Goal: Task Accomplishment & Management: Manage account settings

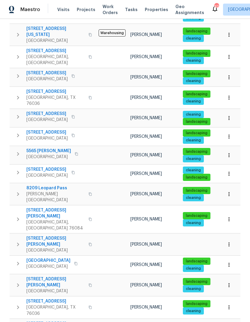
scroll to position [167, 0]
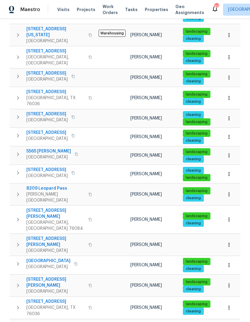
click at [89, 306] on icon "button" at bounding box center [90, 307] width 3 height 3
click at [88, 306] on icon "button" at bounding box center [90, 308] width 4 height 4
click at [51, 298] on span "[STREET_ADDRESS]" at bounding box center [55, 301] width 58 height 6
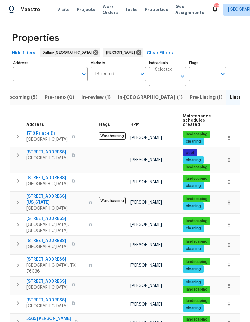
scroll to position [0, 0]
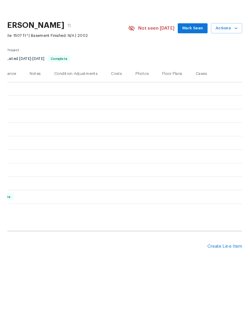
scroll to position [0, 89]
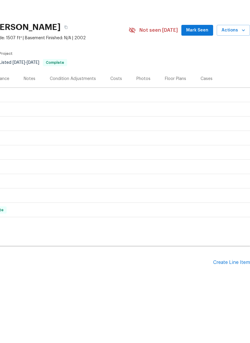
click at [225, 280] on div "Create Line Item" at bounding box center [231, 283] width 37 height 6
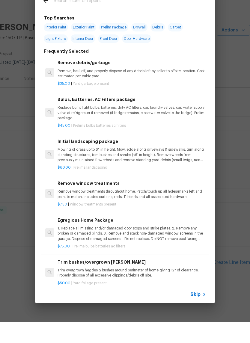
click at [201, 312] on icon at bounding box center [203, 315] width 7 height 7
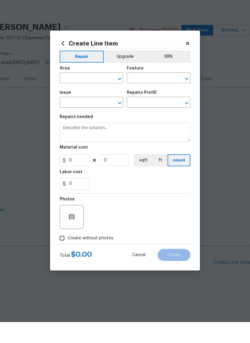
click at [89, 95] on input "text" at bounding box center [83, 99] width 47 height 9
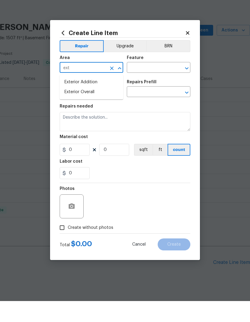
click at [88, 108] on li "Exterior Overall" at bounding box center [91, 113] width 63 height 10
type input "Exterior Overall"
click at [154, 84] on input "text" at bounding box center [150, 88] width 47 height 9
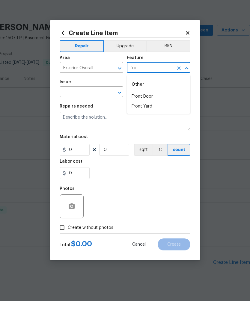
click at [154, 113] on li "Front Door" at bounding box center [158, 118] width 63 height 10
type input "Front Door"
click at [89, 109] on input "text" at bounding box center [83, 113] width 47 height 9
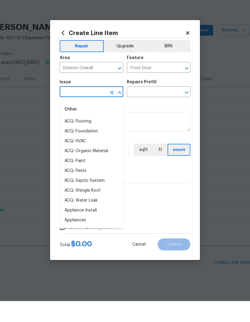
type input "d"
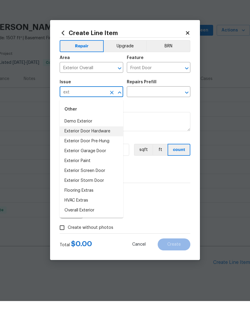
click at [104, 147] on li "Exterior Door Hardware" at bounding box center [91, 152] width 63 height 10
type input "Exterior Door Hardware"
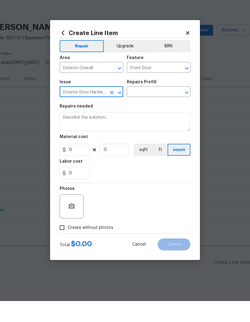
click at [153, 109] on input "text" at bounding box center [150, 113] width 47 height 9
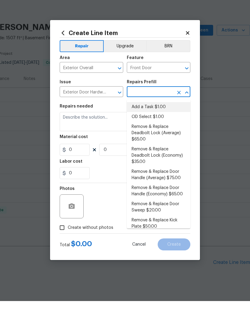
click at [157, 123] on li "Add a Task $1.00" at bounding box center [158, 128] width 63 height 10
type input "Add a Task $1.00"
type input "Interior Door"
type textarea "HPM to detail"
type input "1"
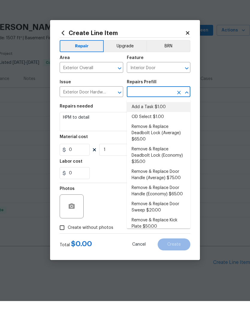
type input "Add a Task $1.00"
type input "1"
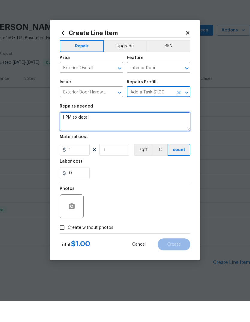
click at [113, 133] on textarea "HPM to detail" at bounding box center [125, 142] width 130 height 19
type textarea "H"
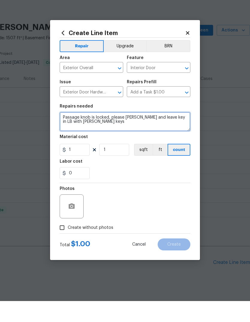
type textarea "Passage knob is locked, please rekey and leave key in LB with Knox keys"
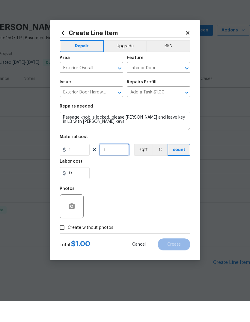
click at [112, 165] on input "1" at bounding box center [114, 171] width 30 height 12
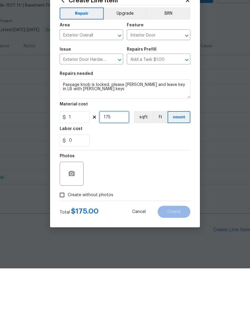
type input "175"
click at [63, 243] on input "Create without photos" at bounding box center [61, 248] width 11 height 11
checkbox input "true"
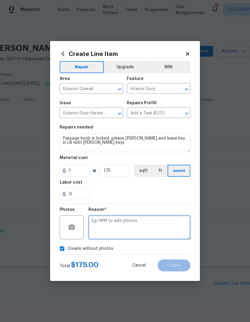
click at [134, 230] on textarea at bounding box center [139, 227] width 102 height 24
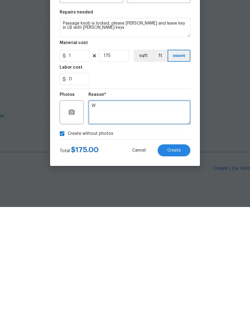
type textarea "W"
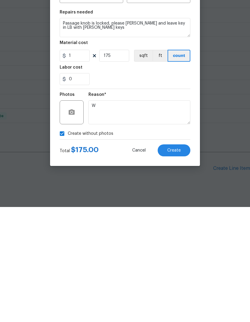
click at [171, 259] on button "Create" at bounding box center [173, 265] width 33 height 12
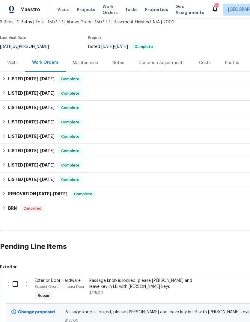
scroll to position [36, 0]
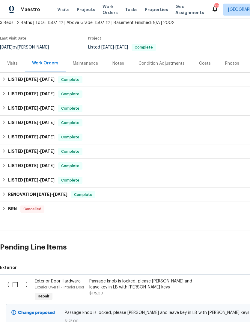
click at [13, 278] on input "checkbox" at bounding box center [17, 284] width 17 height 13
checkbox input "true"
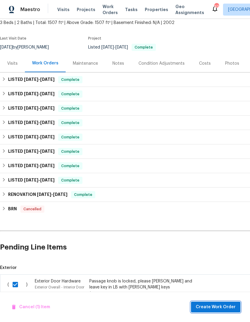
click at [214, 306] on span "Create Work Order" at bounding box center [215, 306] width 40 height 7
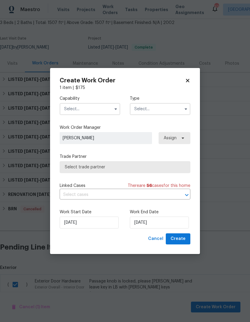
click at [75, 110] on input "text" at bounding box center [90, 109] width 60 height 12
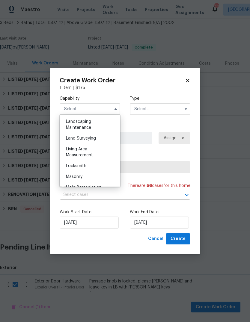
scroll to position [394, 0]
click at [69, 167] on span "Locksmith" at bounding box center [76, 166] width 20 height 4
type input "Locksmith"
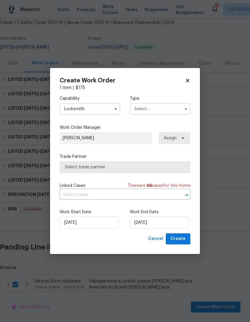
click at [165, 113] on input "text" at bounding box center [160, 109] width 60 height 12
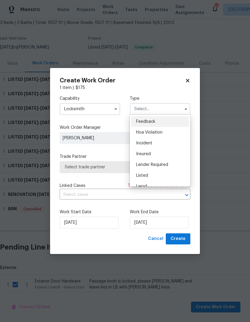
click at [163, 173] on div "Listed" at bounding box center [159, 175] width 57 height 11
type input "Listed"
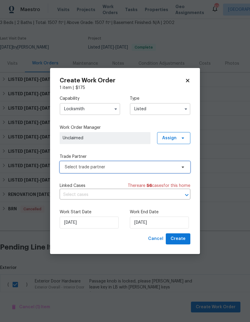
click at [73, 168] on span "Select trade partner" at bounding box center [121, 167] width 112 height 6
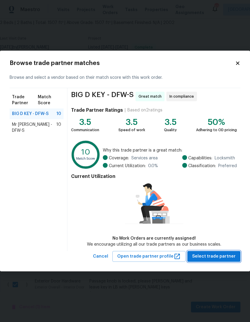
click at [211, 257] on span "Select trade partner" at bounding box center [213, 256] width 43 height 7
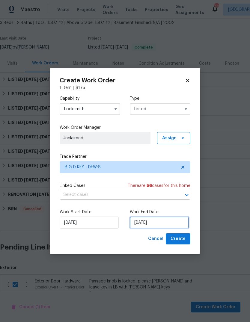
click at [160, 221] on input "[DATE]" at bounding box center [159, 222] width 59 height 12
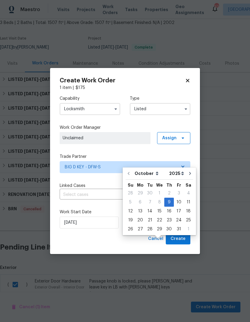
scroll to position [22, 0]
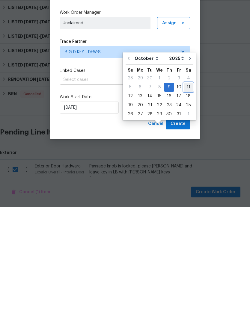
click at [186, 198] on div "11" at bounding box center [187, 202] width 9 height 8
type input "[DATE]"
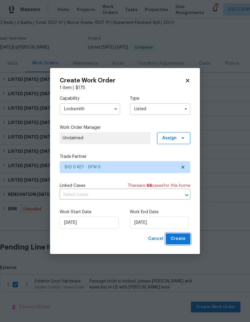
click at [179, 240] on span "Create" at bounding box center [177, 238] width 15 height 7
checkbox input "false"
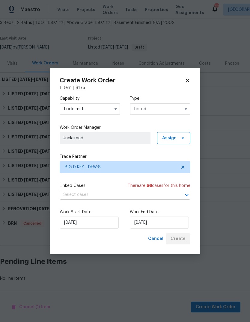
scroll to position [14, 0]
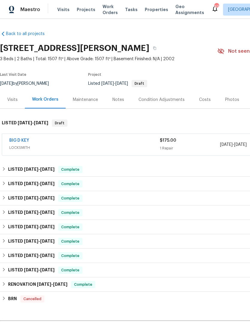
click at [20, 140] on link "BIG D KEY" at bounding box center [19, 140] width 20 height 4
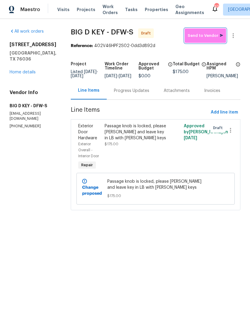
click at [208, 35] on span "Send to Vendor" at bounding box center [204, 35] width 35 height 7
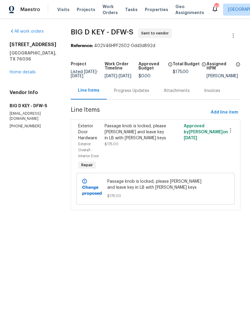
click at [130, 94] on div "Progress Updates" at bounding box center [131, 91] width 35 height 6
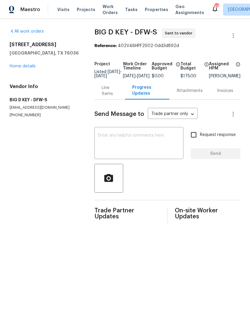
click at [145, 140] on textarea at bounding box center [139, 143] width 82 height 21
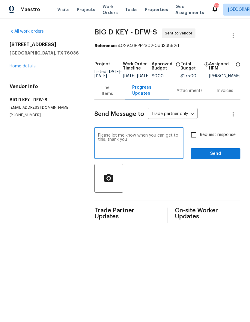
type textarea "Please let me know when you can get to this, thank you"
click at [195, 139] on input "Request response" at bounding box center [193, 134] width 13 height 13
checkbox input "true"
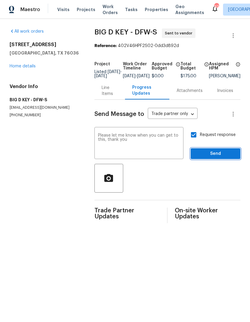
click at [215, 155] on span "Send" at bounding box center [215, 153] width 40 height 7
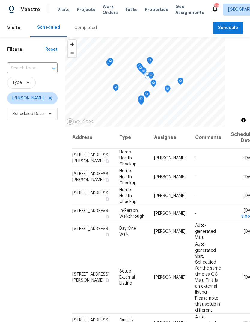
click at [0, 0] on span at bounding box center [0, 0] width 0 height 0
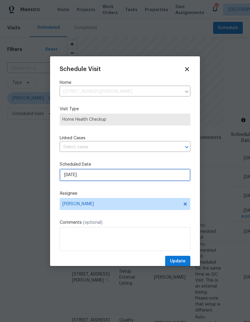
click at [69, 178] on input "[DATE]" at bounding box center [125, 175] width 130 height 12
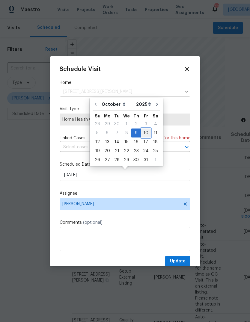
click at [145, 132] on div "10" at bounding box center [146, 133] width 10 height 8
type input "[DATE]"
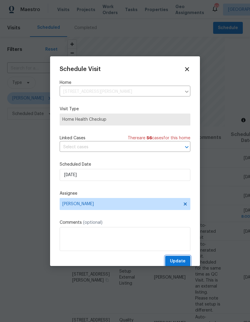
click at [178, 262] on span "Update" at bounding box center [178, 260] width 16 height 7
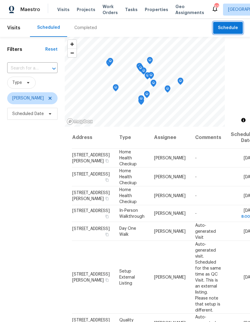
click at [233, 25] on span "Schedule" at bounding box center [228, 27] width 20 height 7
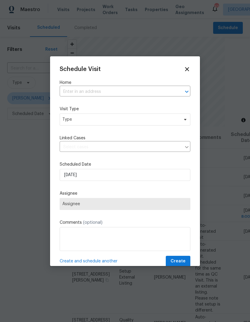
click at [112, 91] on input "text" at bounding box center [117, 91] width 114 height 9
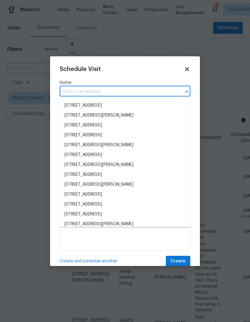
click at [70, 90] on input "text" at bounding box center [117, 91] width 114 height 9
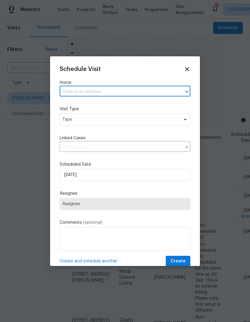
paste input "1713 Prince Dr Benbrook TX 76126"
type input "1713 Prince Dr Benbrook TX 76126"
click at [107, 105] on li "1713 Prince Dr, Benbrook, TX 76126" at bounding box center [125, 106] width 130 height 10
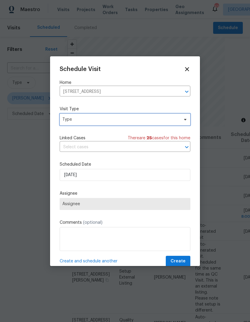
click at [109, 121] on span "Type" at bounding box center [120, 119] width 116 height 6
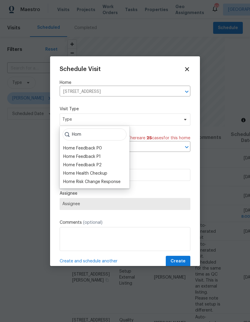
type input "Hom"
click at [99, 174] on div "Home Health Checkup" at bounding box center [85, 173] width 44 height 6
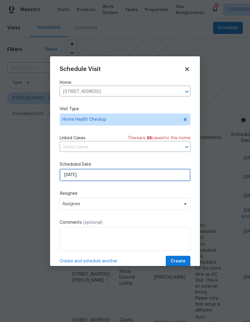
click at [103, 174] on input "10/9/2025" at bounding box center [125, 175] width 130 height 12
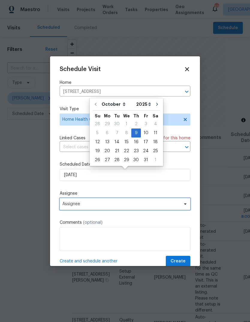
click at [89, 202] on span "Assignee" at bounding box center [125, 204] width 130 height 12
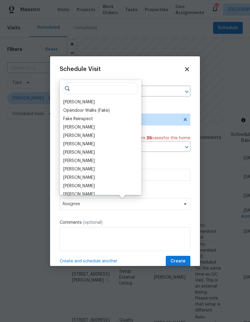
click at [86, 101] on div "[PERSON_NAME]" at bounding box center [78, 102] width 31 height 6
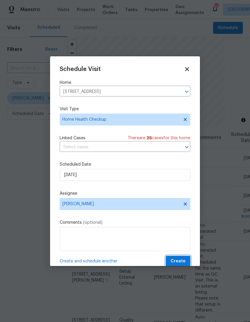
click at [178, 261] on span "Create" at bounding box center [177, 260] width 15 height 7
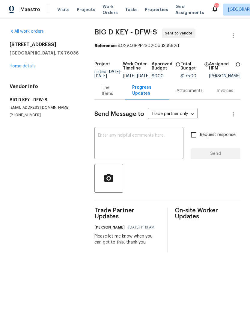
click at [108, 10] on span "Work Orders" at bounding box center [109, 10] width 15 height 12
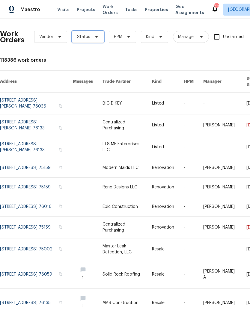
click at [94, 34] on icon at bounding box center [96, 36] width 5 height 5
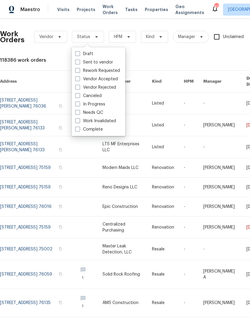
click at [87, 114] on label "Needs QC" at bounding box center [89, 113] width 28 height 6
click at [79, 113] on input "Needs QC" at bounding box center [77, 112] width 4 height 4
checkbox input "true"
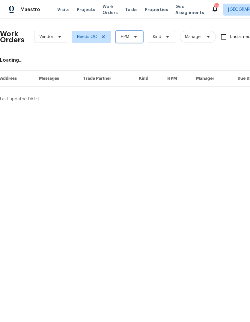
click at [135, 36] on icon at bounding box center [135, 36] width 2 height 1
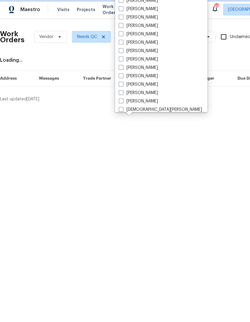
scroll to position [80, 0]
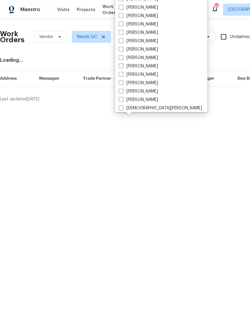
click at [125, 82] on label "[PERSON_NAME]" at bounding box center [138, 83] width 39 height 6
click at [122, 82] on input "[PERSON_NAME]" at bounding box center [121, 82] width 4 height 4
checkbox input "true"
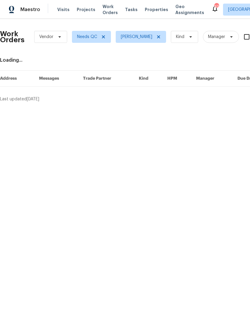
click at [188, 59] on div "Loading..." at bounding box center [169, 60] width 338 height 6
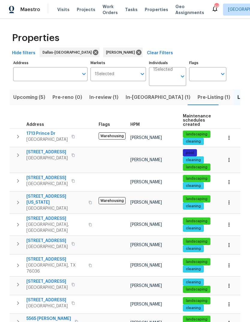
click at [71, 136] on icon "button" at bounding box center [73, 137] width 4 height 4
click at [72, 137] on button "button" at bounding box center [72, 136] width 7 height 8
